Goal: Task Accomplishment & Management: Manage account settings

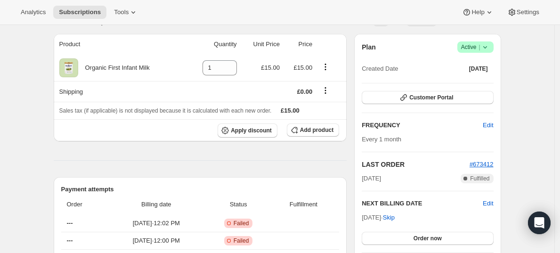
scroll to position [82, 0]
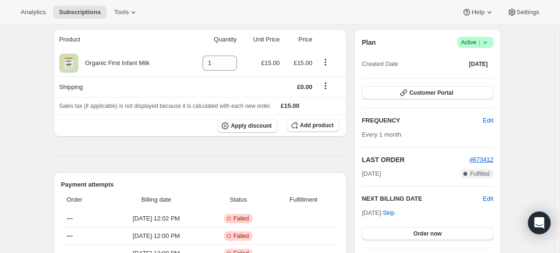
click at [474, 40] on span "Active |" at bounding box center [475, 42] width 29 height 9
click at [463, 74] on span "Cancel subscription" at bounding box center [474, 76] width 53 height 7
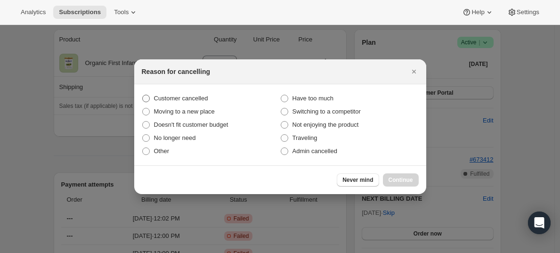
click at [199, 100] on span "Customer cancelled" at bounding box center [181, 98] width 54 height 7
click at [143, 95] on input "Customer cancelled" at bounding box center [142, 95] width 0 height 0
radio input "true"
click at [403, 182] on span "Continue" at bounding box center [400, 180] width 24 height 8
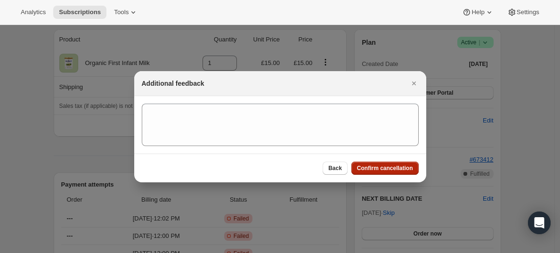
click at [371, 166] on span "Confirm cancellation" at bounding box center [385, 168] width 56 height 8
